Goal: Information Seeking & Learning: Check status

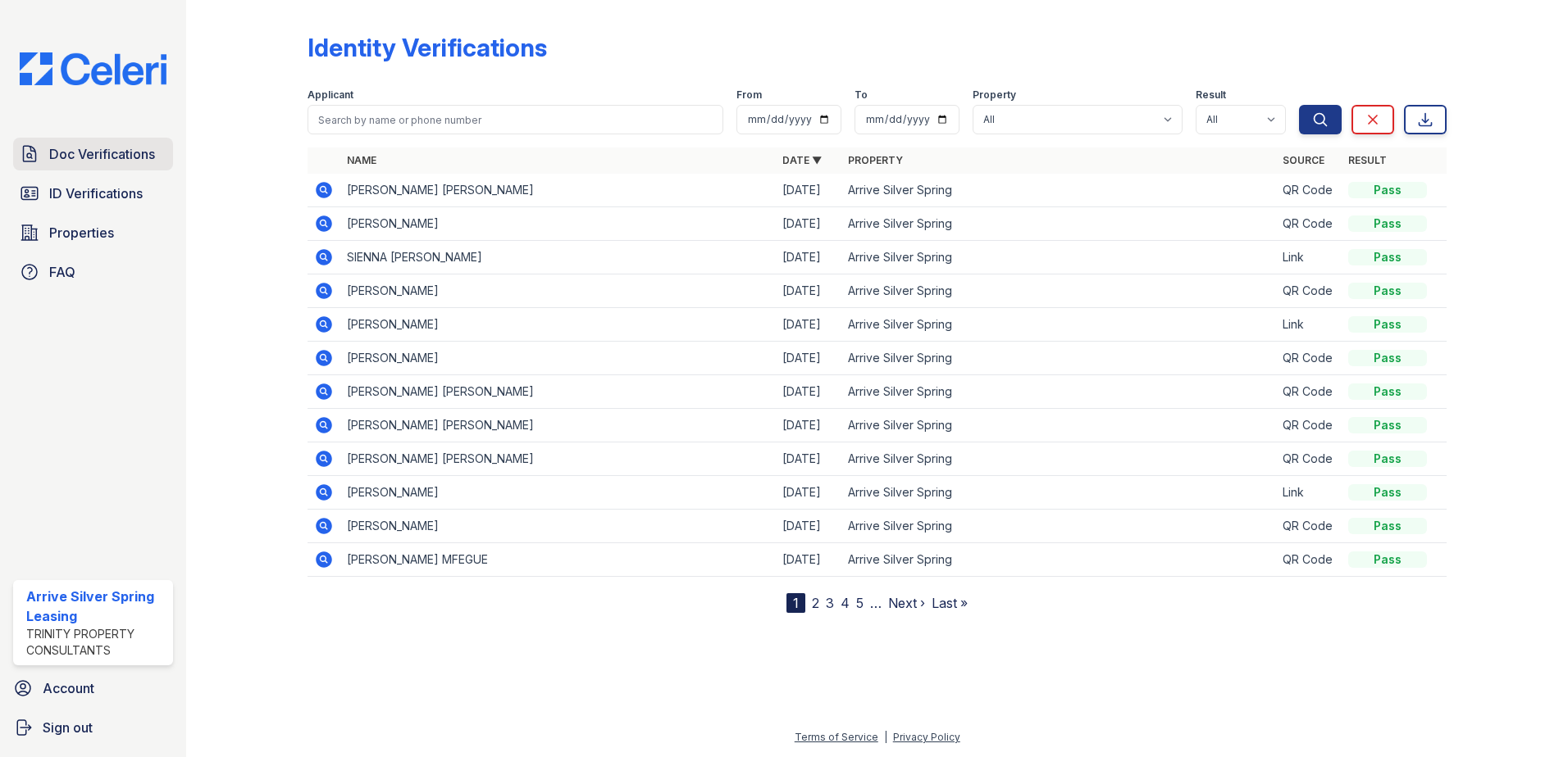
click at [136, 146] on span "Doc Verifications" at bounding box center [102, 154] width 105 height 20
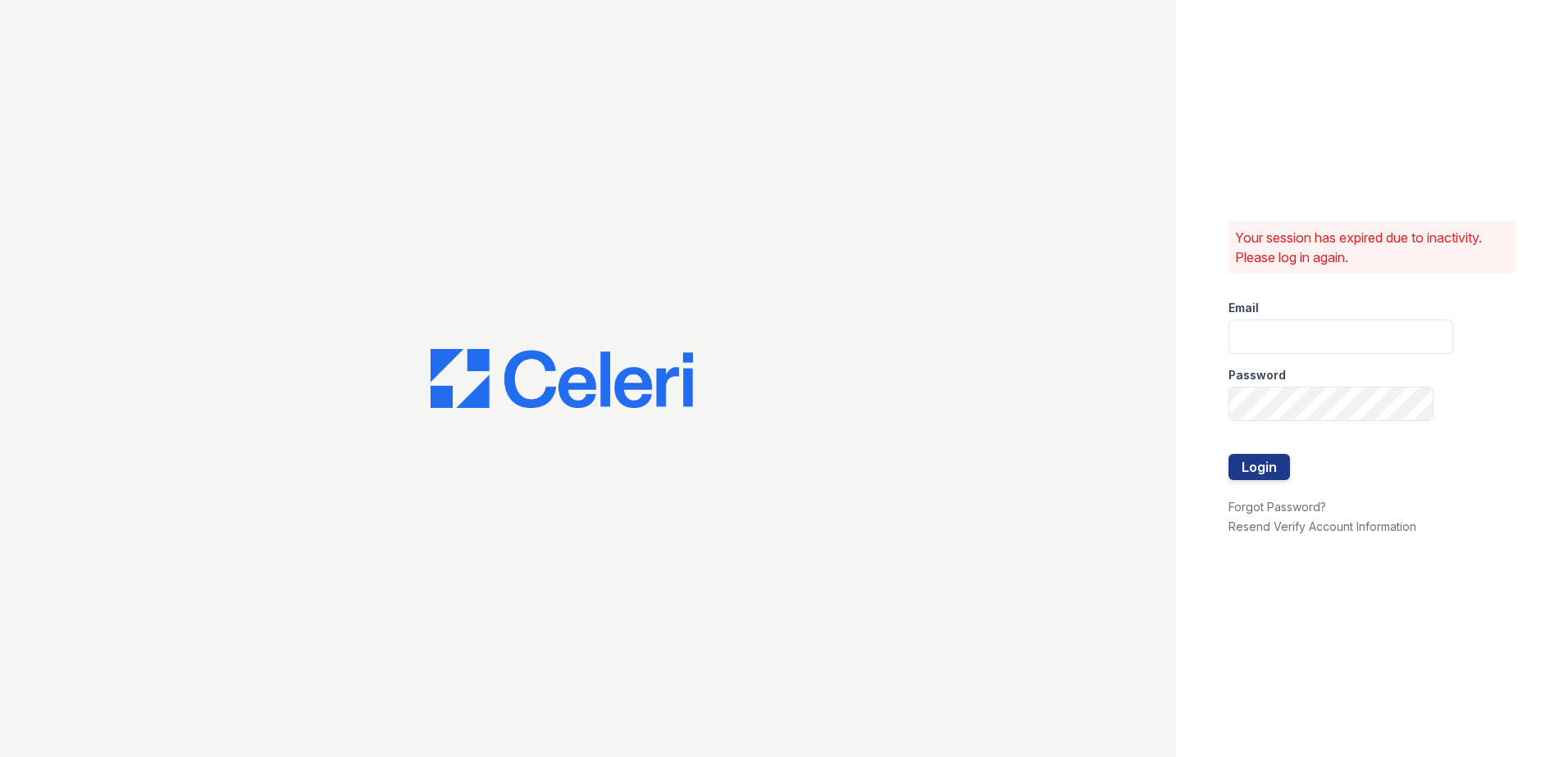
type input "[EMAIL_ADDRESS][DOMAIN_NAME]"
click at [1254, 462] on button "Login" at bounding box center [1259, 467] width 62 height 26
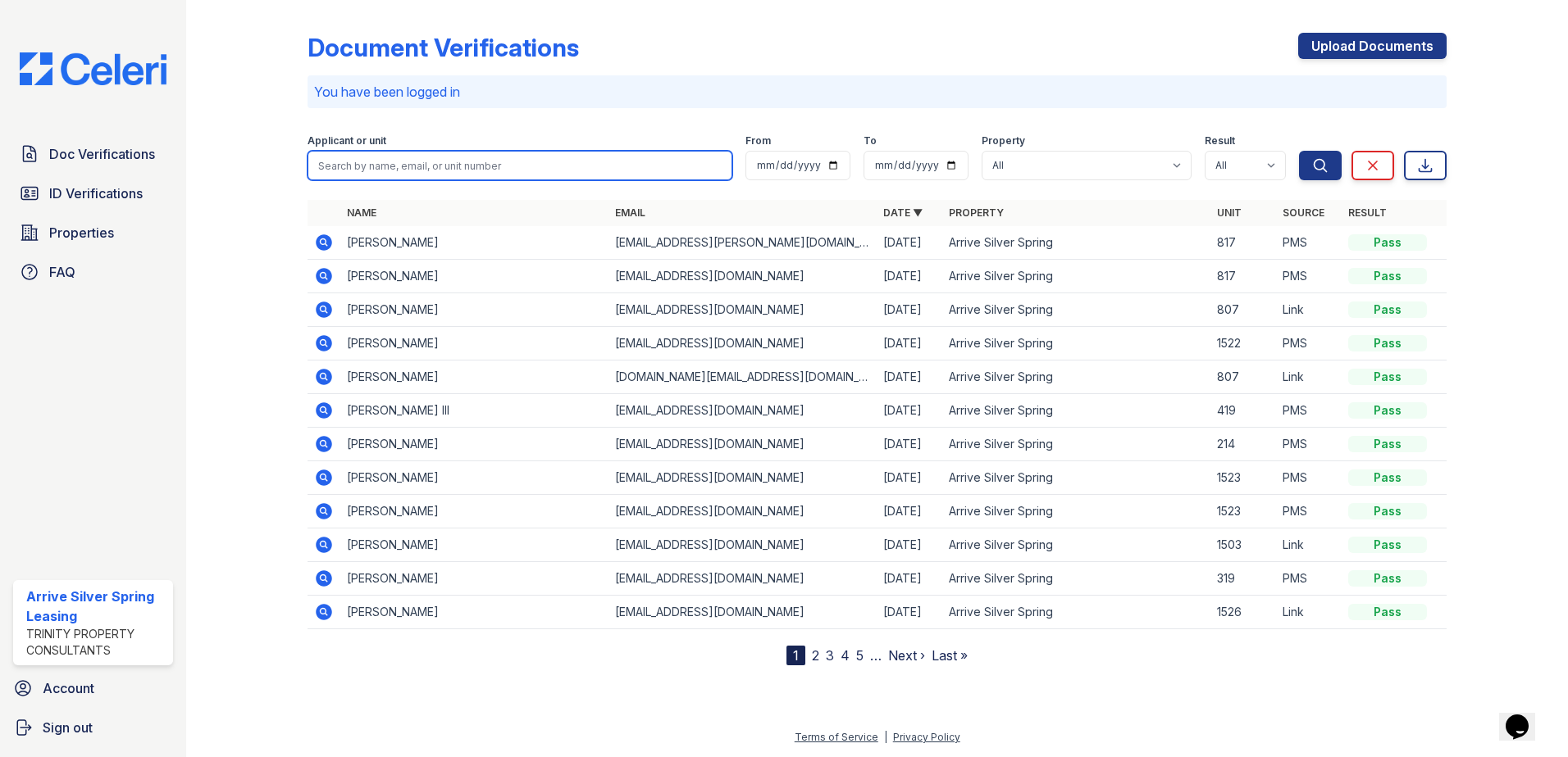
click at [368, 149] on div "Applicant or unit" at bounding box center [519, 157] width 424 height 46
type input "michael"
click at [1299, 151] on button "Search" at bounding box center [1320, 166] width 43 height 30
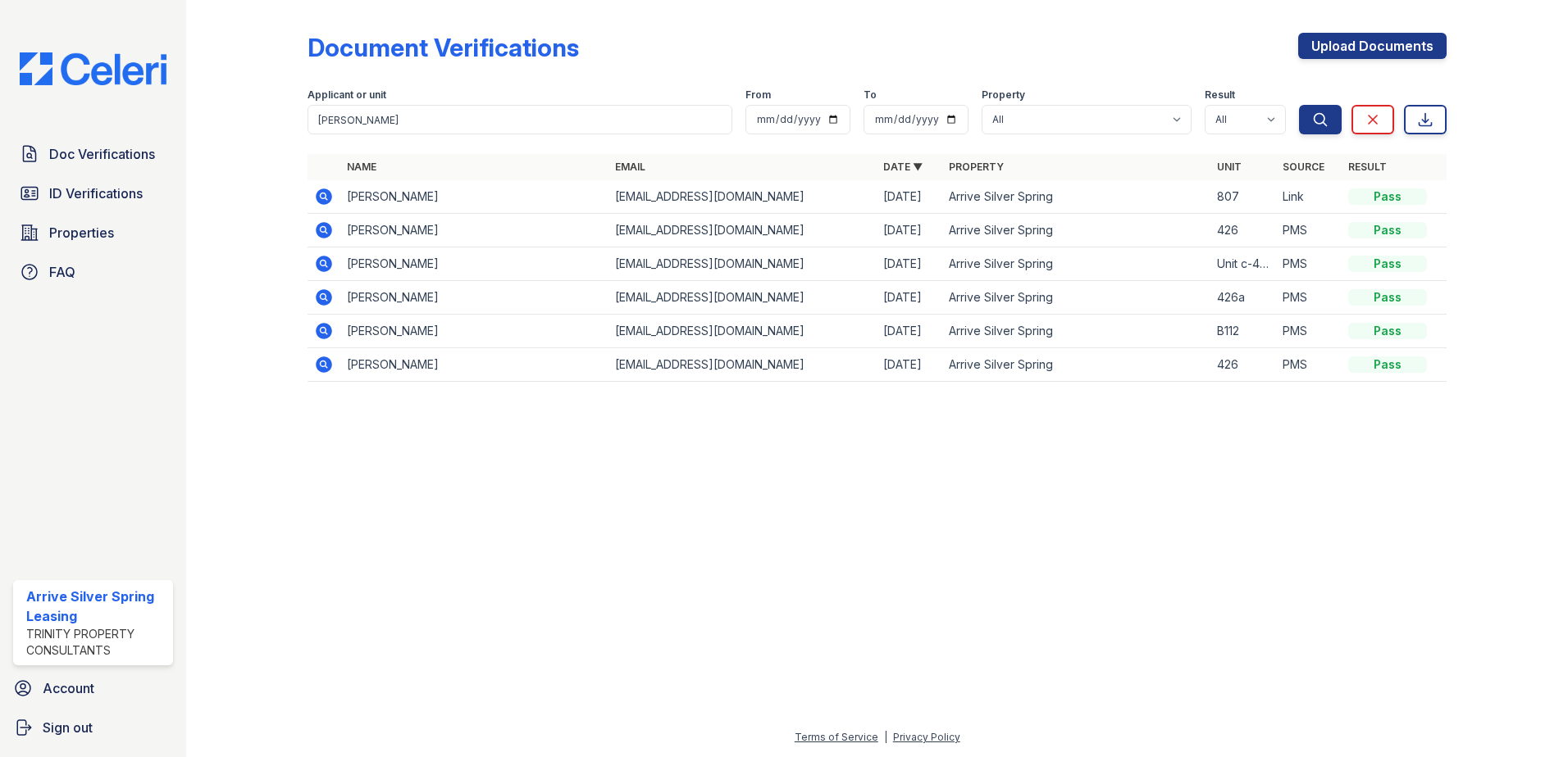
click at [320, 194] on icon at bounding box center [324, 197] width 16 height 16
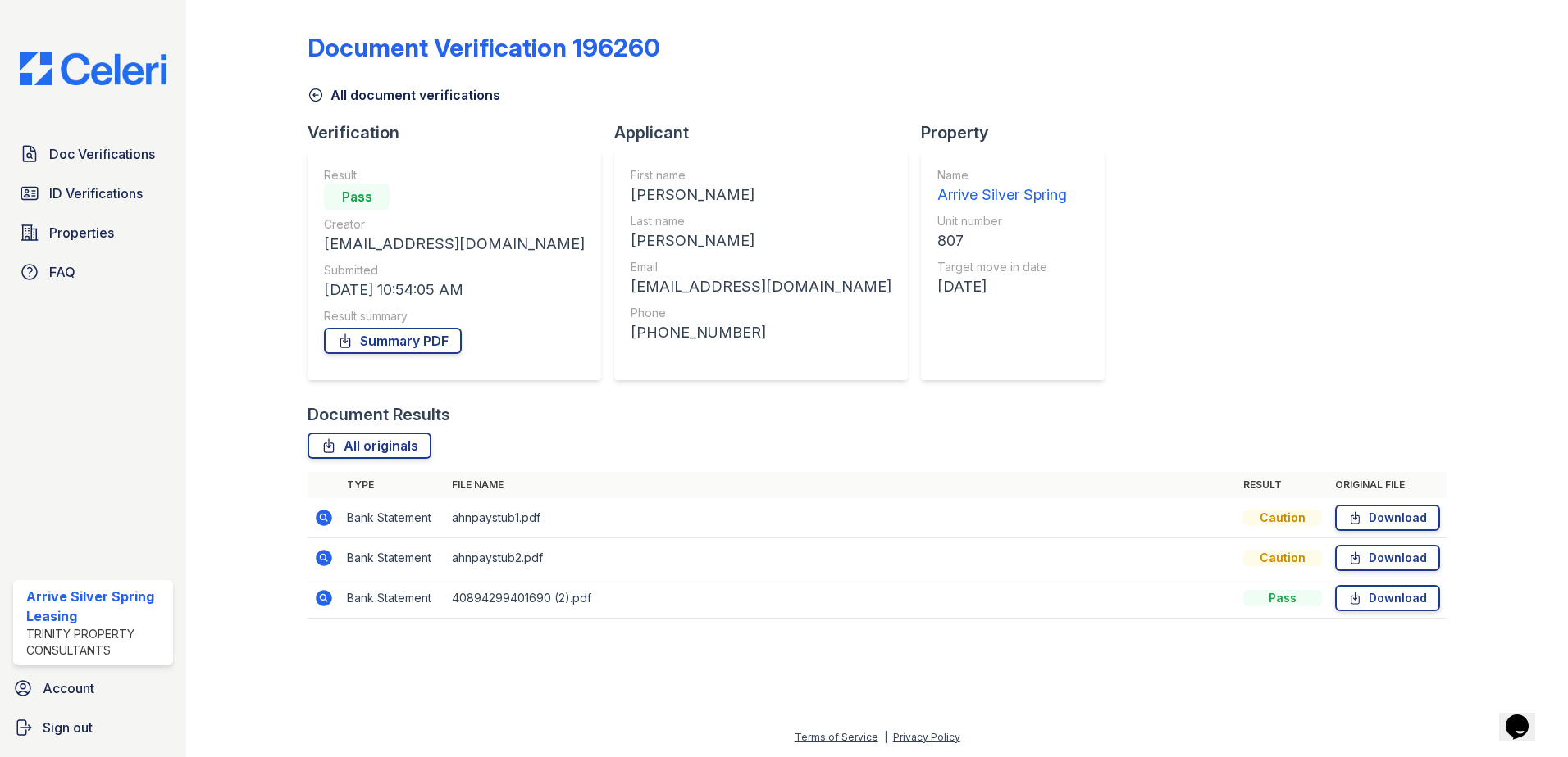
click at [318, 602] on icon at bounding box center [324, 598] width 16 height 16
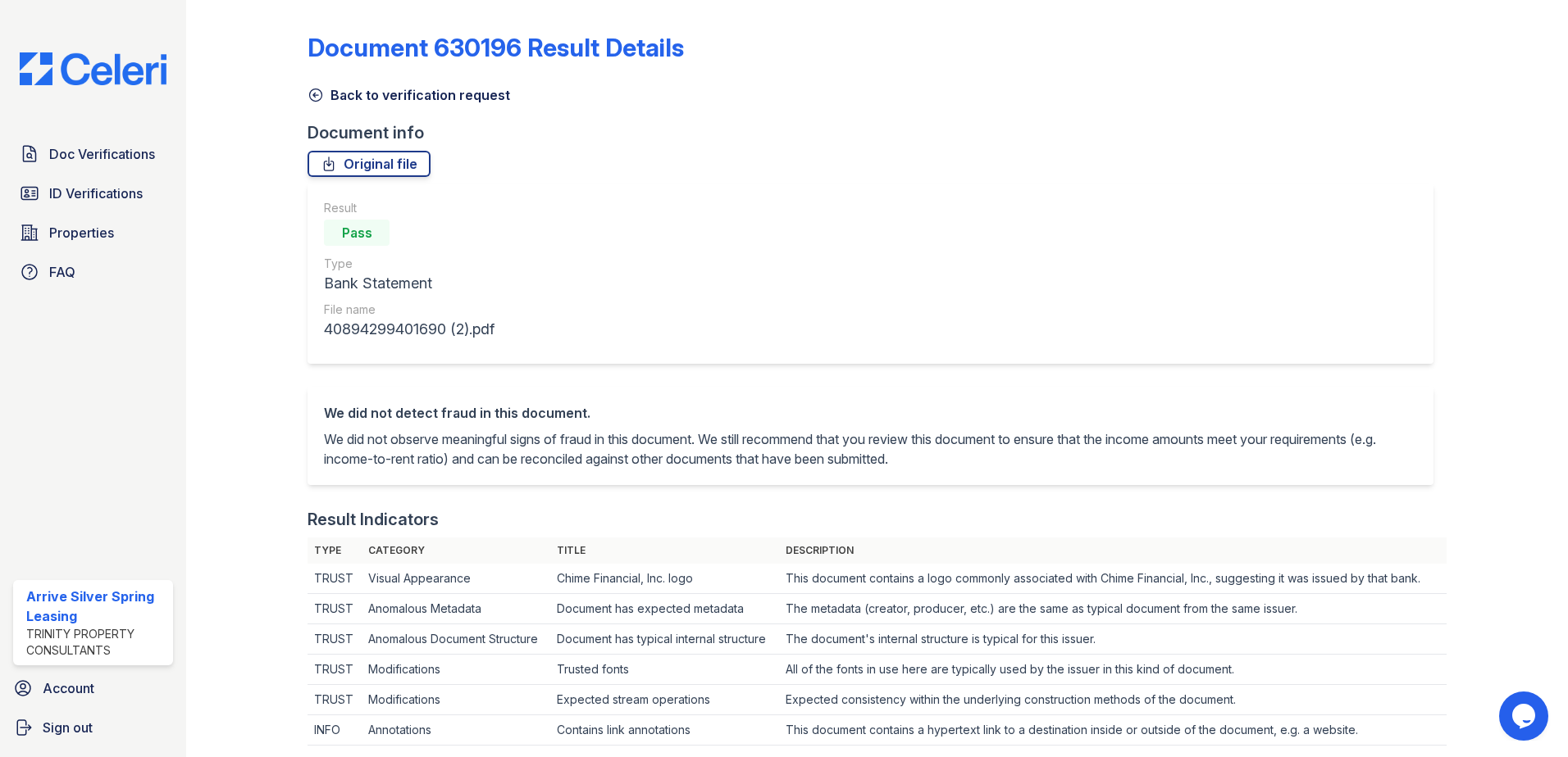
click at [314, 93] on icon at bounding box center [316, 95] width 12 height 12
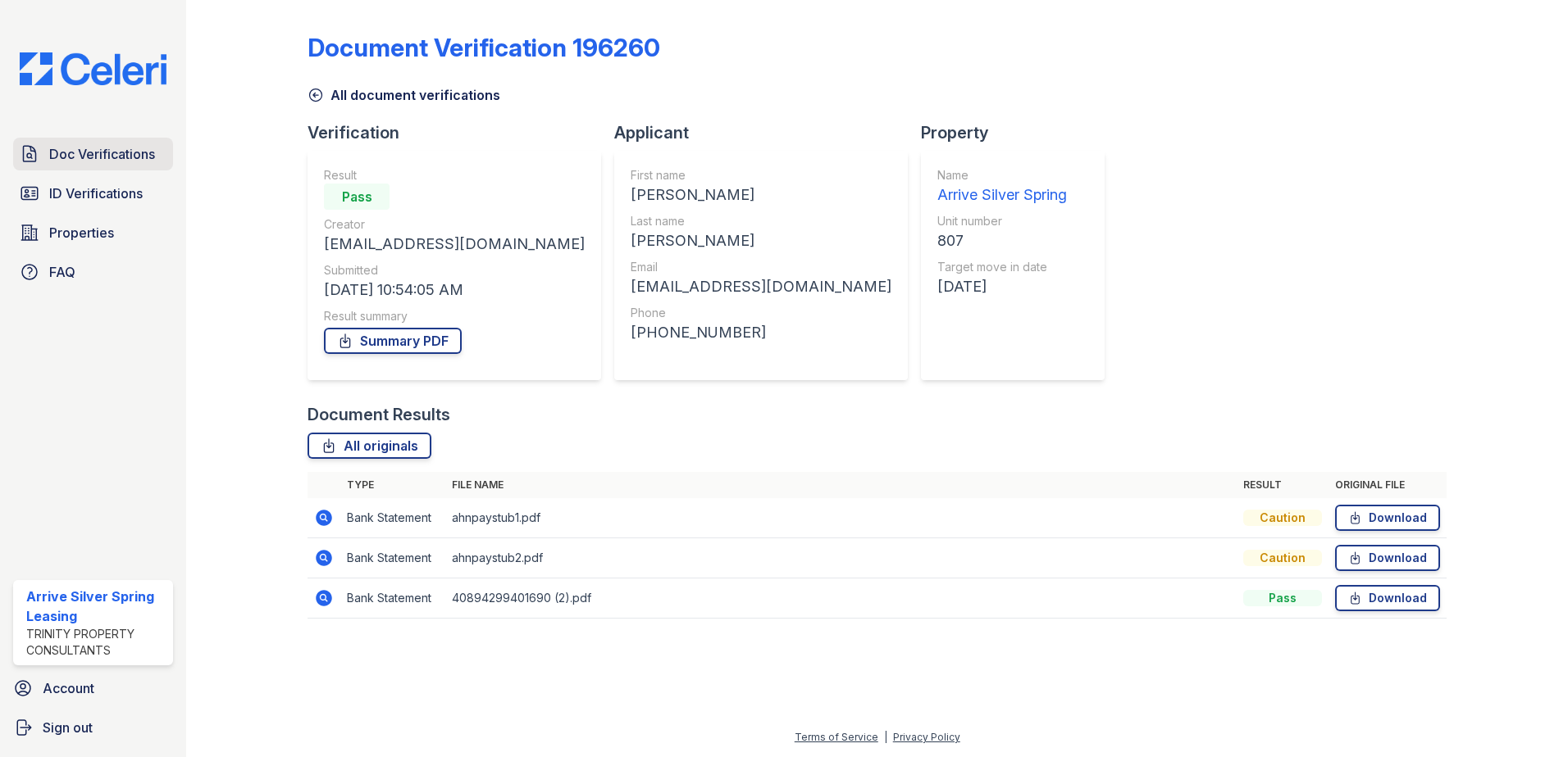
click at [102, 149] on span "Doc Verifications" at bounding box center [102, 154] width 105 height 20
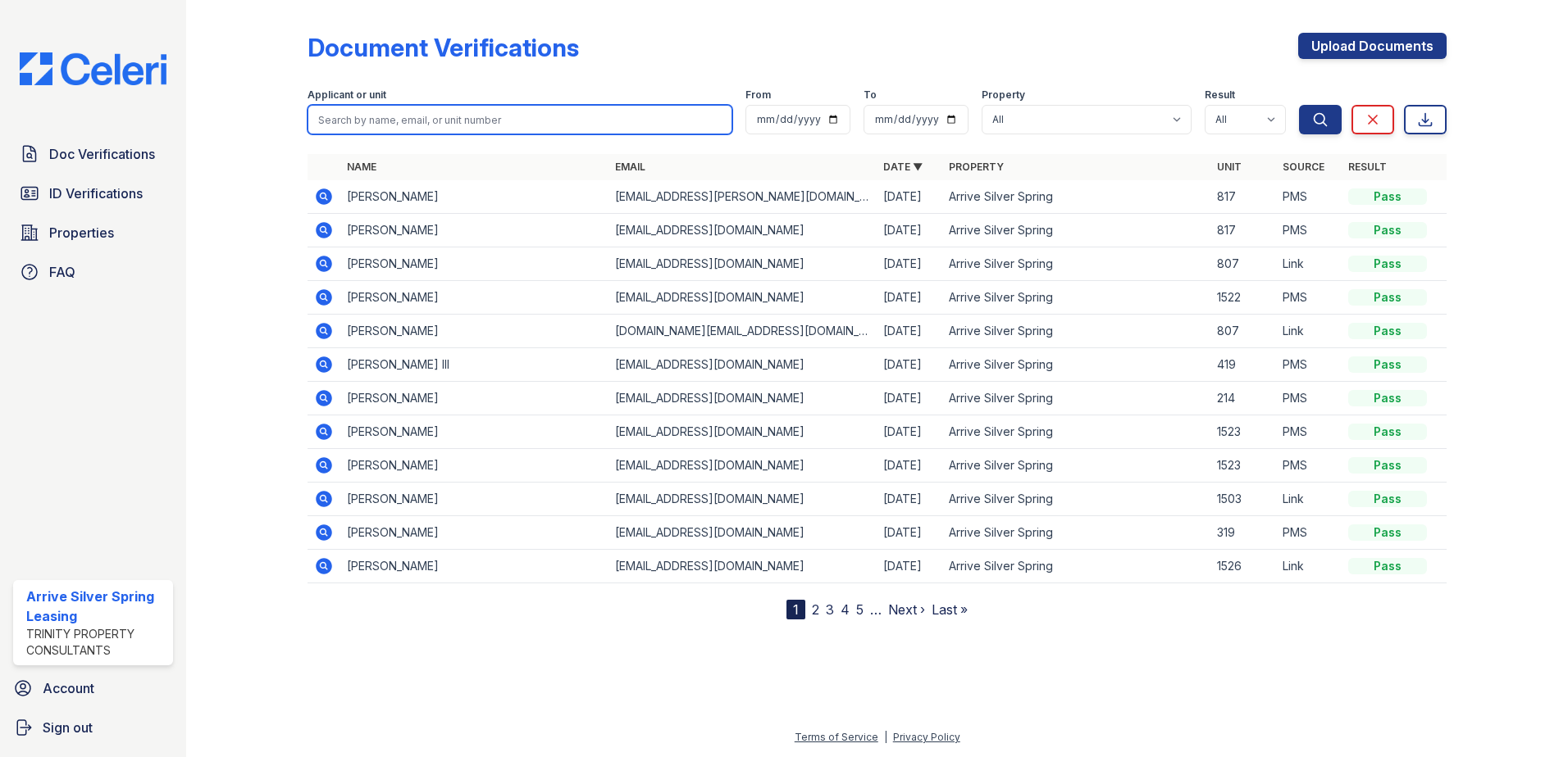
drag, startPoint x: 383, startPoint y: 118, endPoint x: 396, endPoint y: 116, distance: 13.2
click at [384, 119] on input "search" at bounding box center [519, 119] width 424 height 30
type input "laniya"
click at [1299, 105] on button "Search" at bounding box center [1320, 119] width 43 height 30
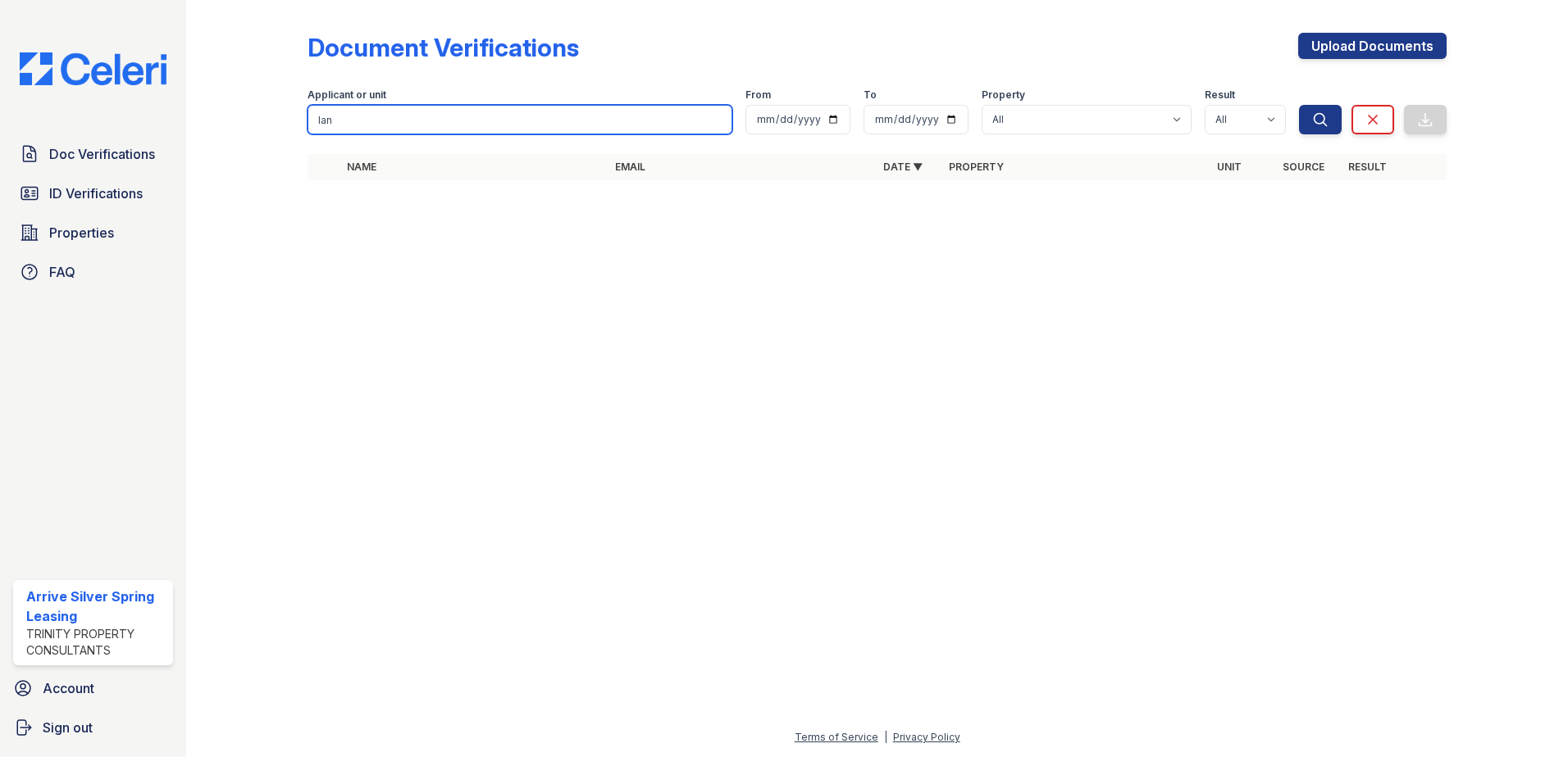
type input "lan"
click at [1299, 105] on button "Search" at bounding box center [1320, 119] width 43 height 30
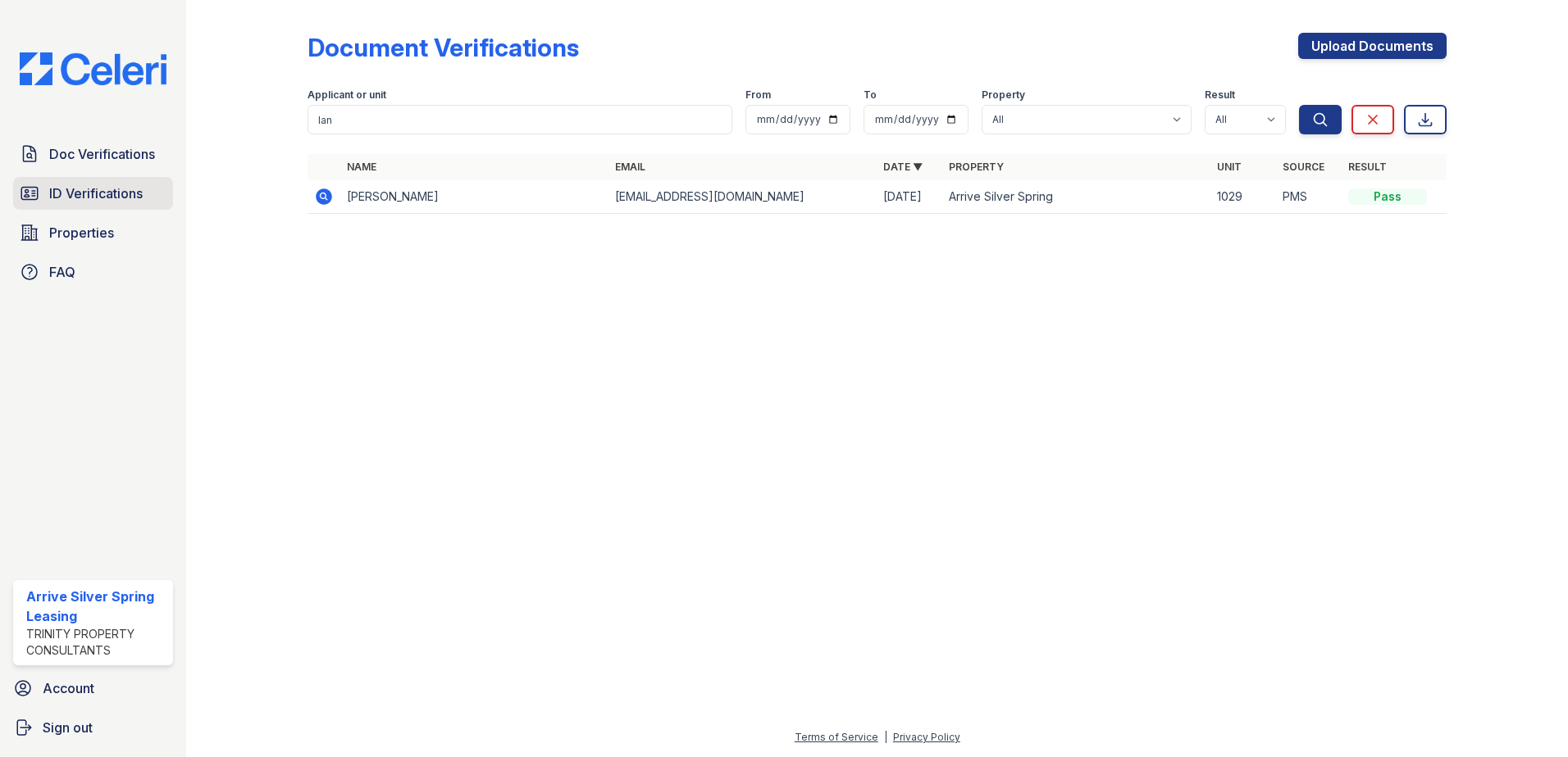
click at [104, 191] on span "ID Verifications" at bounding box center [96, 194] width 93 height 20
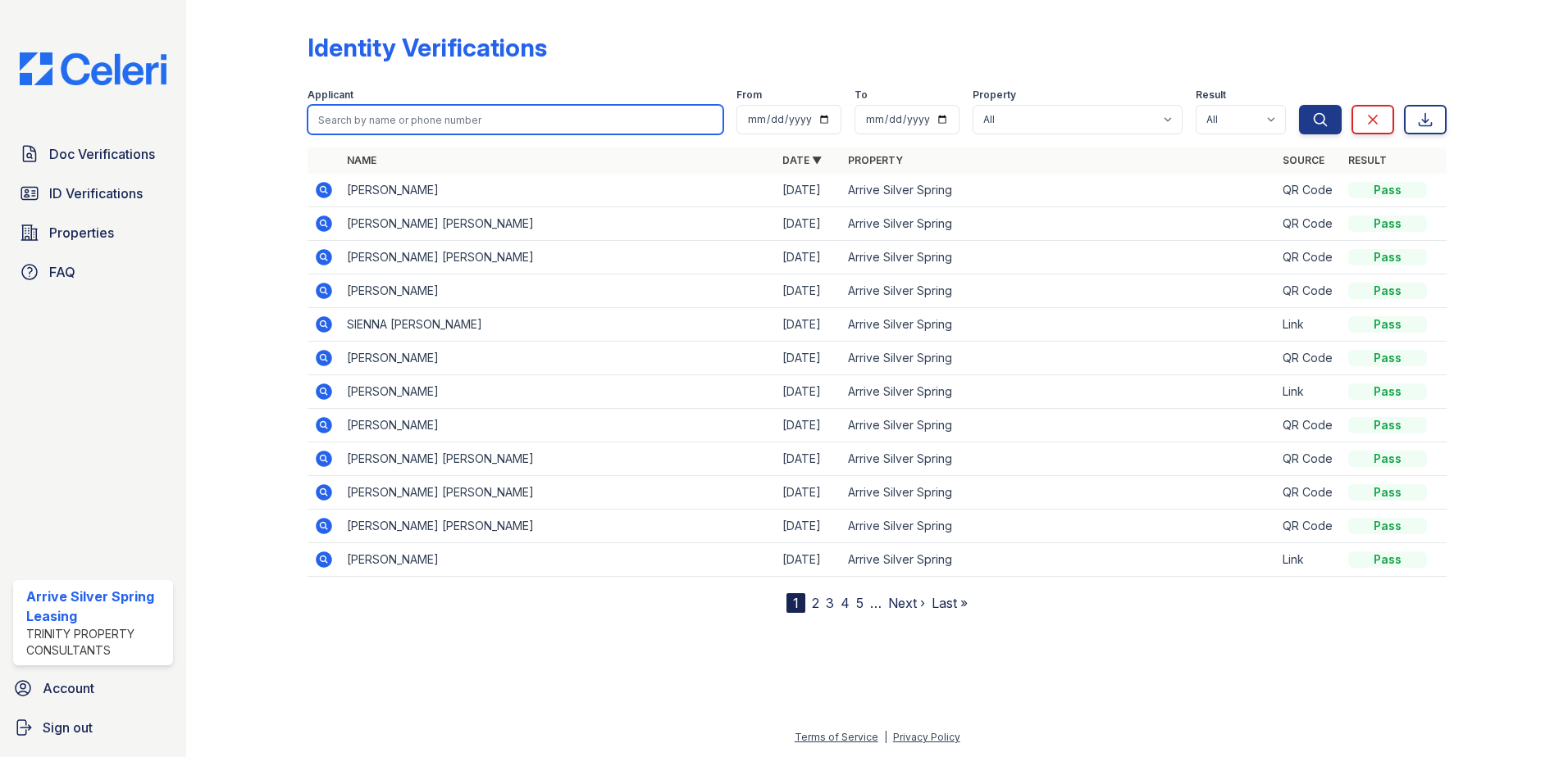
click at [442, 122] on input "search" at bounding box center [515, 119] width 415 height 30
type input "laniya"
click at [1299, 105] on button "Search" at bounding box center [1320, 119] width 43 height 30
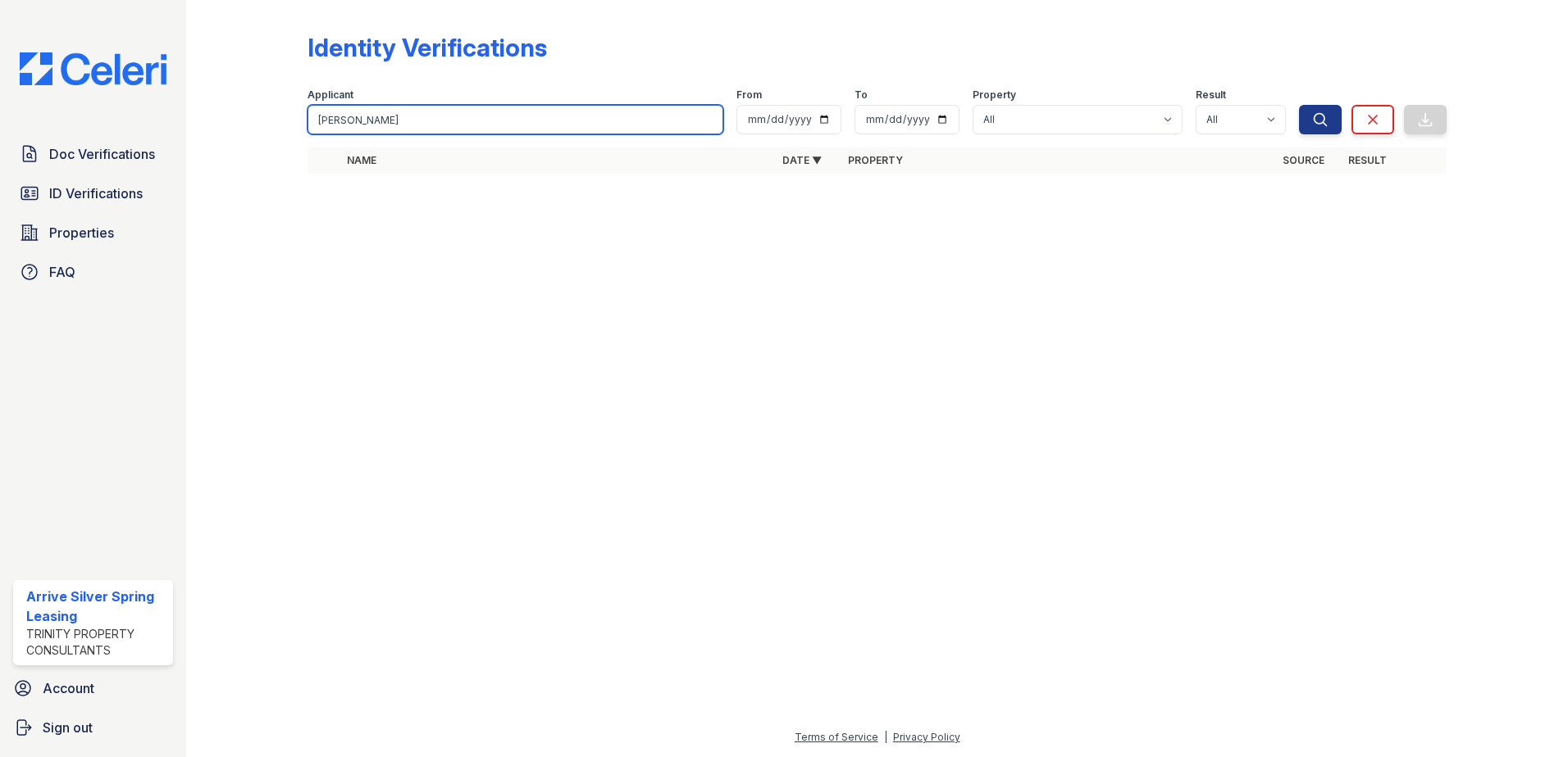
drag, startPoint x: 415, startPoint y: 125, endPoint x: 42, endPoint y: 64, distance: 378.0
click at [42, 64] on div "Doc Verifications ID Verifications Properties FAQ Arrive Silver Spring Leasing …" at bounding box center [784, 378] width 1568 height 757
type input "elias"
click at [1299, 105] on button "Search" at bounding box center [1320, 119] width 43 height 30
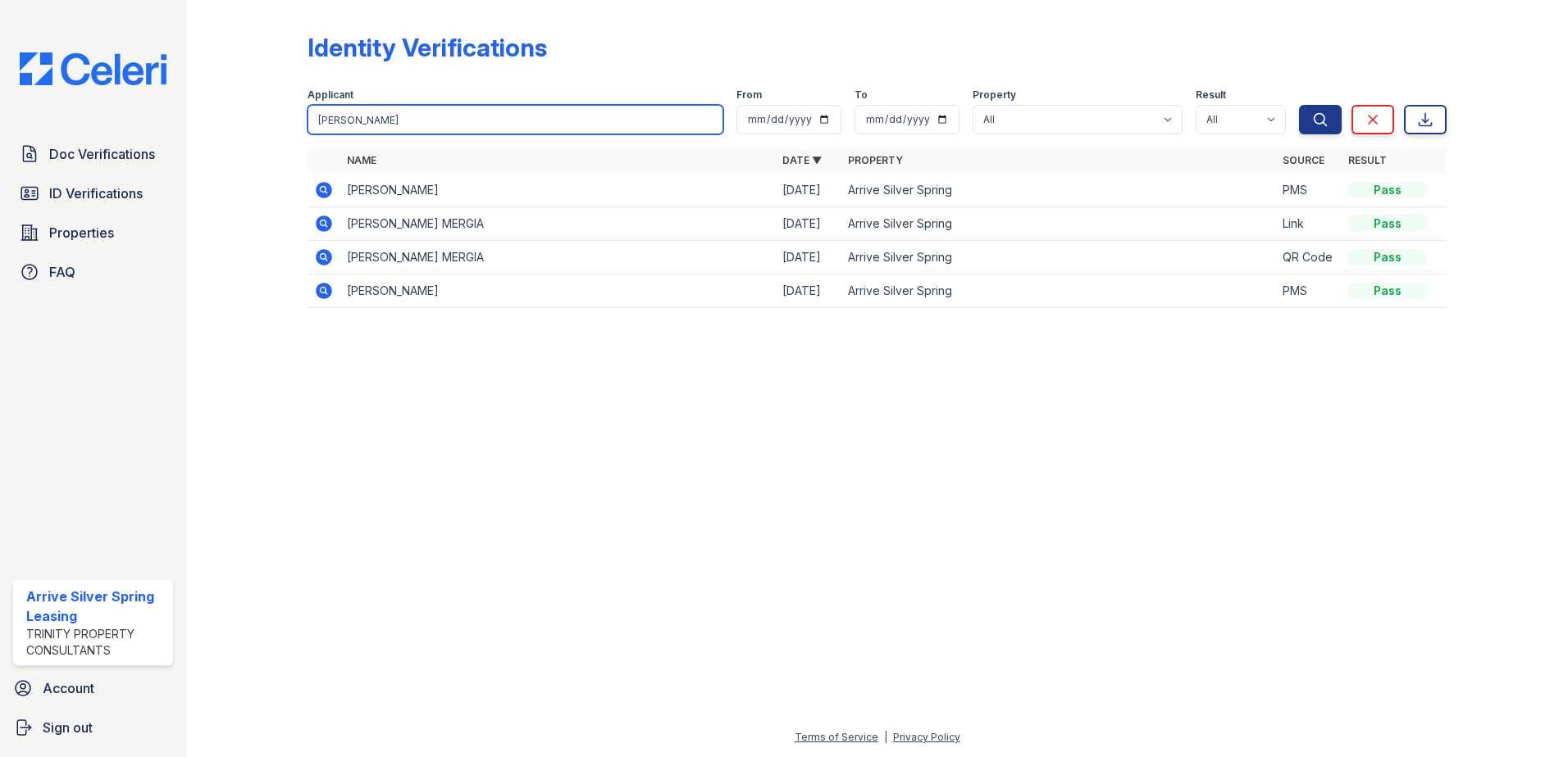
drag, startPoint x: 375, startPoint y: 124, endPoint x: 176, endPoint y: 100, distance: 200.4
click at [176, 100] on div "Doc Verifications ID Verifications Properties FAQ Arrive Silver Spring Leasing …" at bounding box center [784, 378] width 1568 height 757
type input "jaleel"
click at [1299, 105] on button "Search" at bounding box center [1320, 119] width 43 height 30
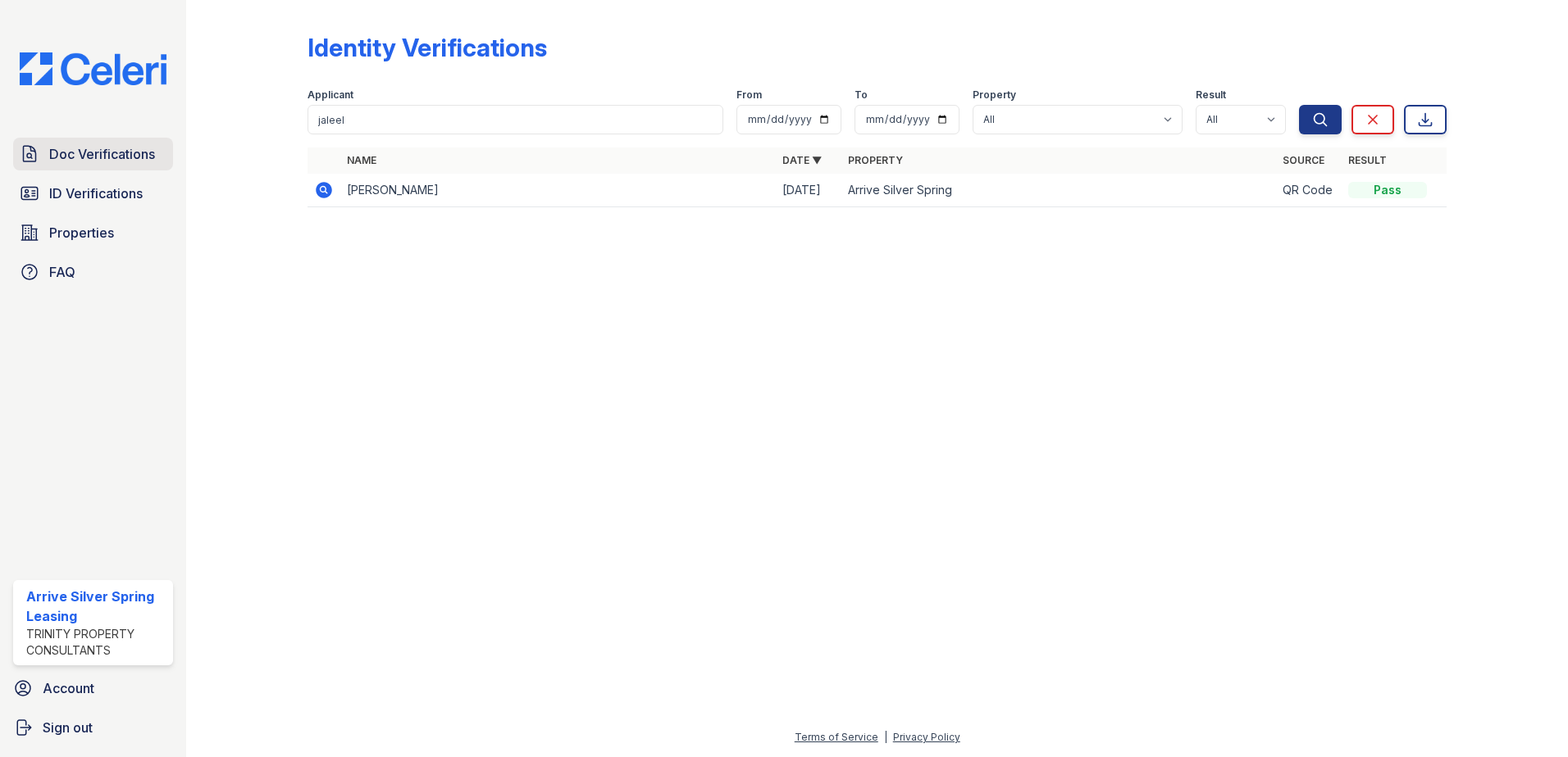
click at [115, 152] on span "Doc Verifications" at bounding box center [102, 154] width 105 height 20
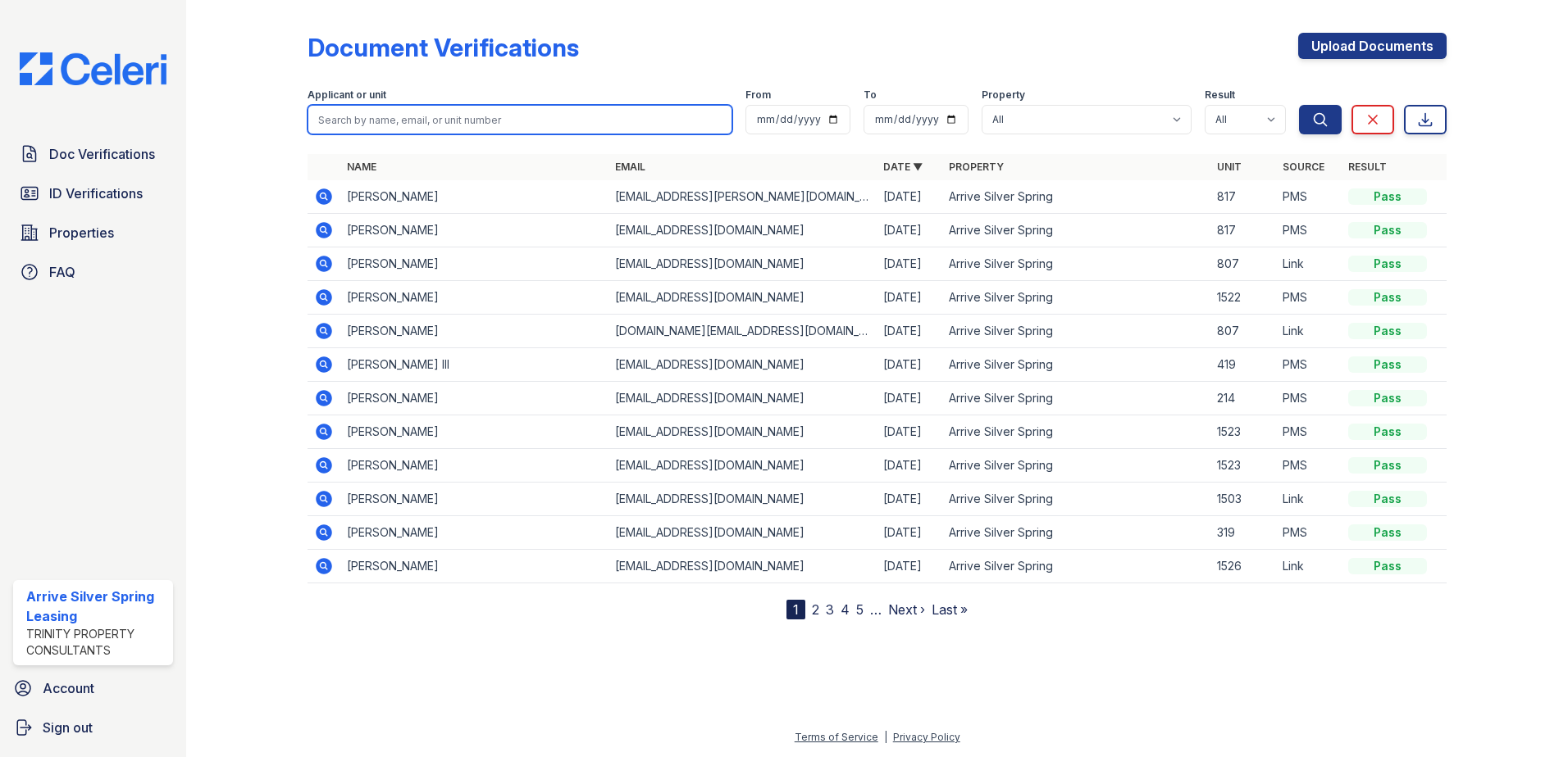
drag, startPoint x: 185, startPoint y: 147, endPoint x: 337, endPoint y: 113, distance: 155.8
click at [337, 113] on input "search" at bounding box center [519, 119] width 424 height 30
type input "jaleel"
click at [1299, 105] on button "Search" at bounding box center [1320, 119] width 43 height 30
